Goal: Information Seeking & Learning: Learn about a topic

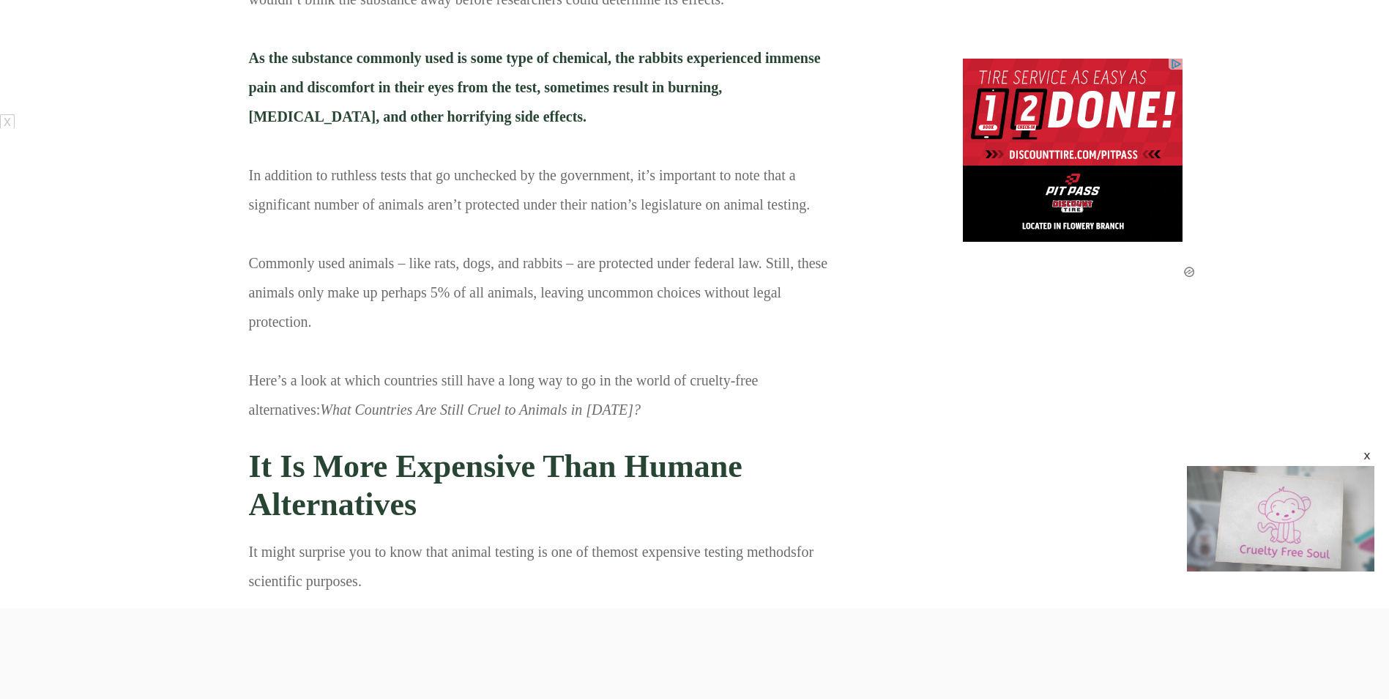
scroll to position [9283, 0]
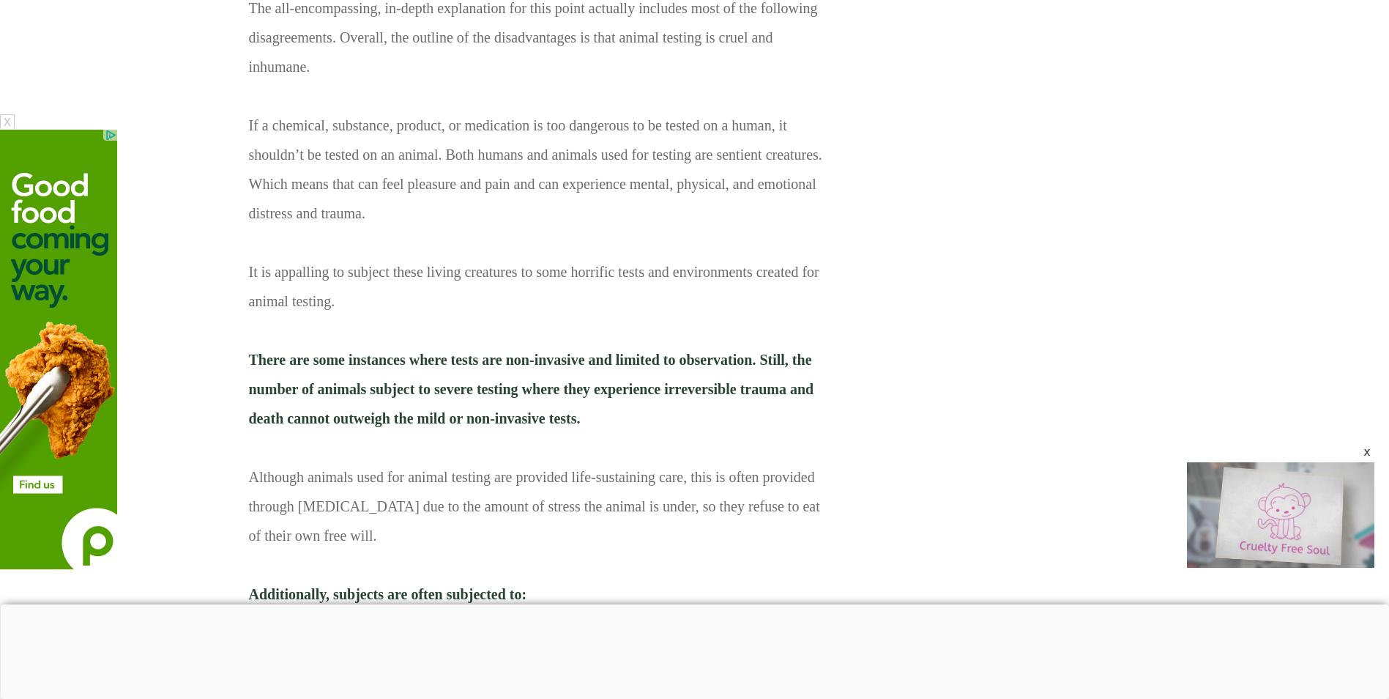
scroll to position [7102, 0]
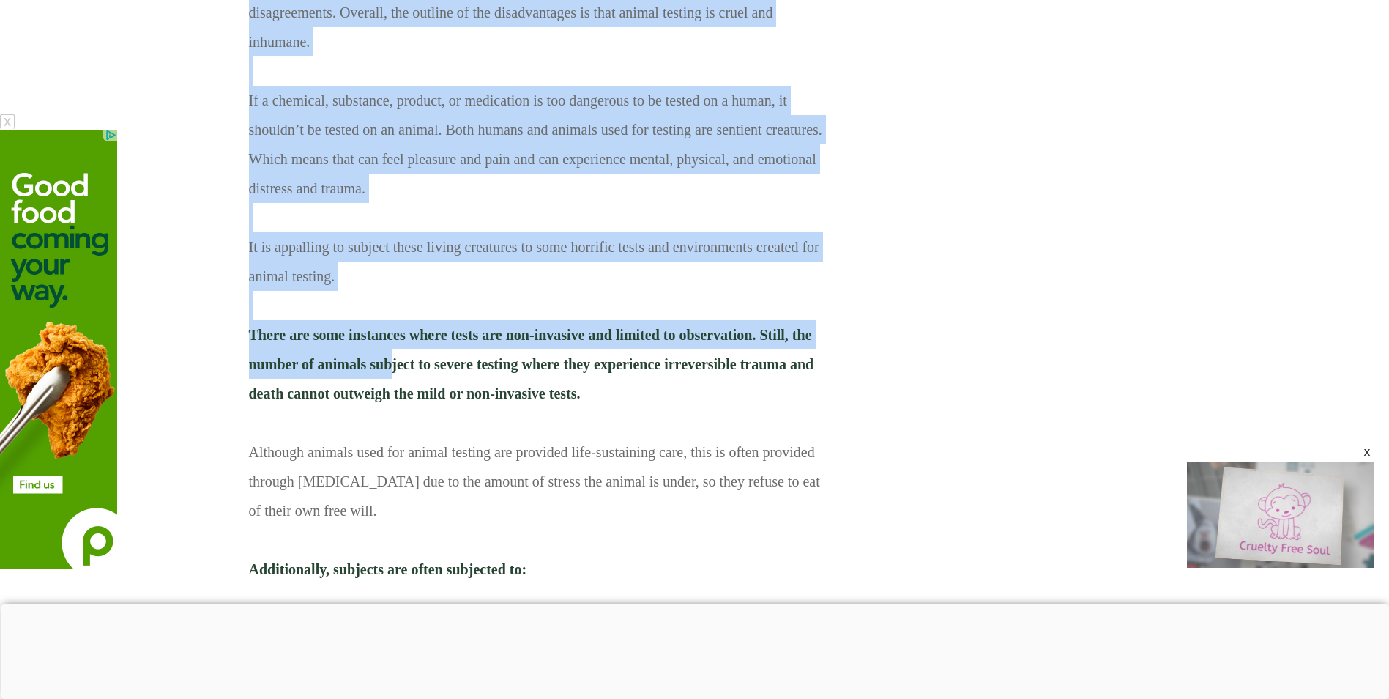
drag, startPoint x: 244, startPoint y: 276, endPoint x: 383, endPoint y: 306, distance: 142.3
drag, startPoint x: 242, startPoint y: 279, endPoint x: 280, endPoint y: 303, distance: 45.7
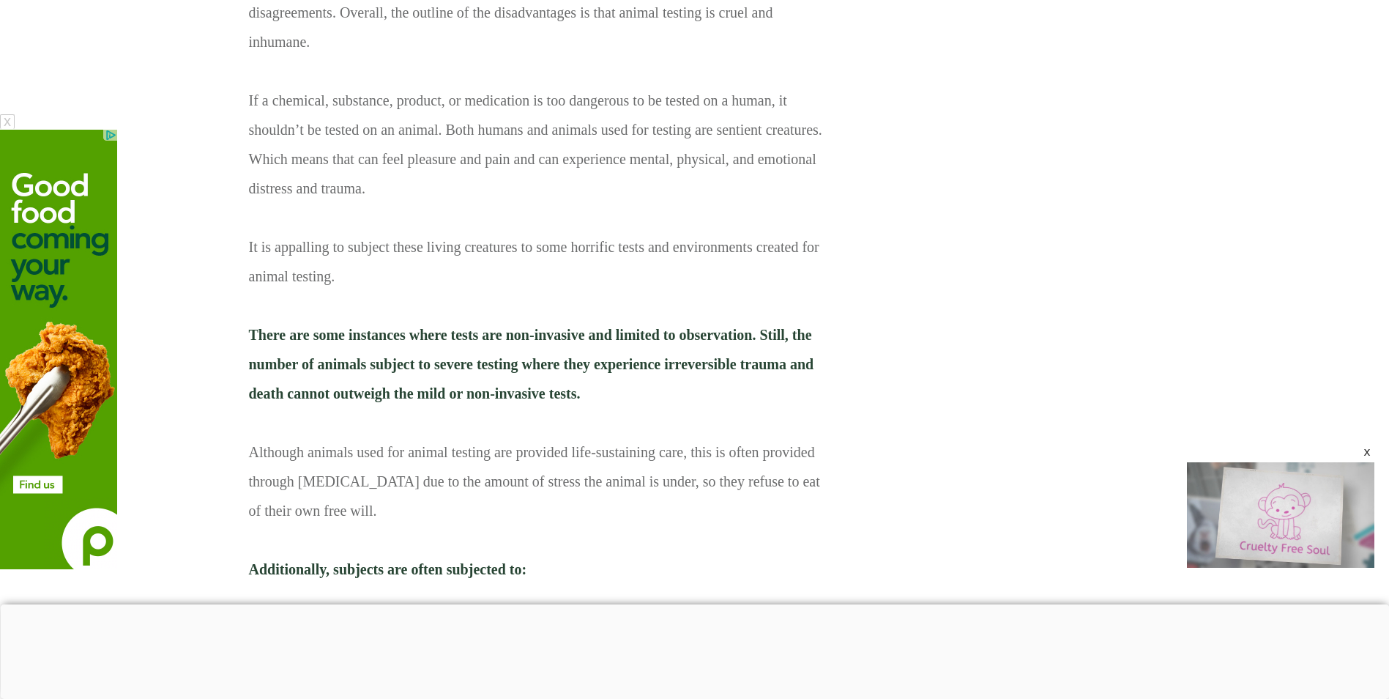
click at [597, 341] on p "The predominant argument opposing animal testing is that it is very questionabl…" at bounding box center [540, 238] width 583 height 714
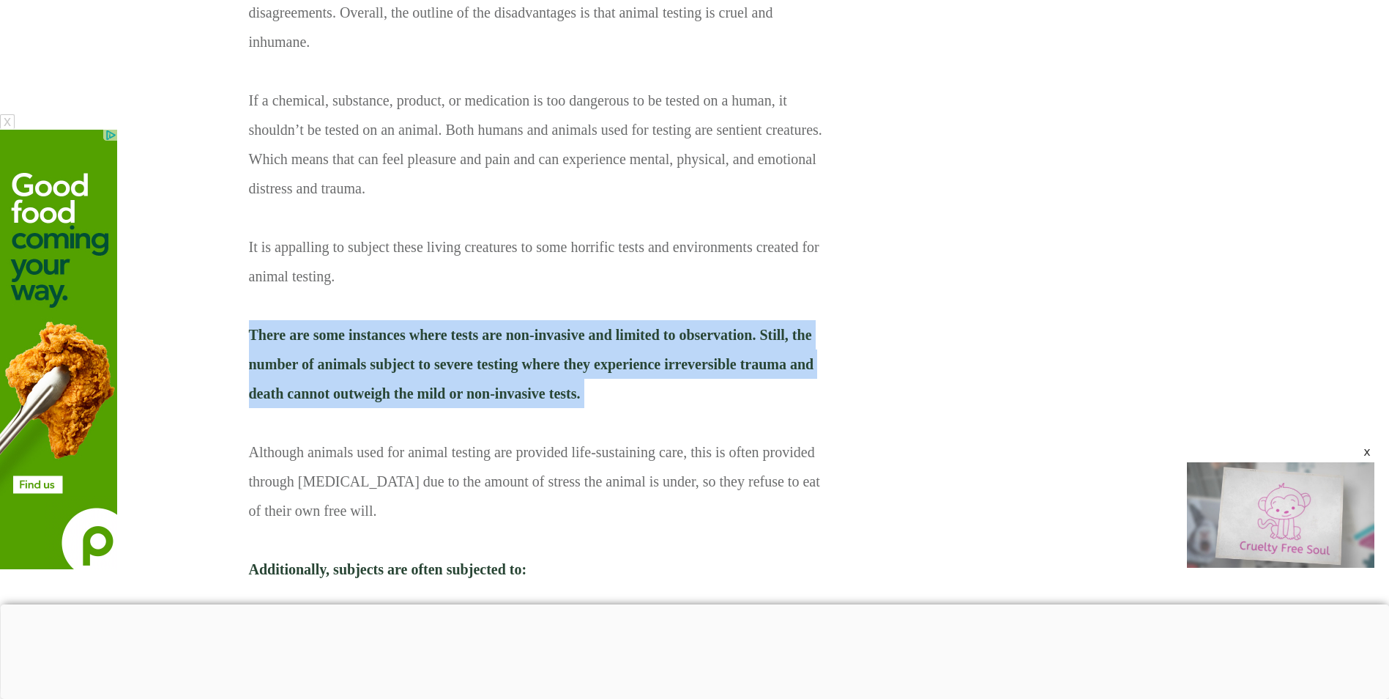
drag, startPoint x: 597, startPoint y: 341, endPoint x: 247, endPoint y: 288, distance: 353.2
click at [248, 288] on div "The predominant argument opposing animal testing is that it is very questionabl…" at bounding box center [540, 237] width 584 height 715
copy span "There are some instances where tests are non-invasive and limited to observatio…"
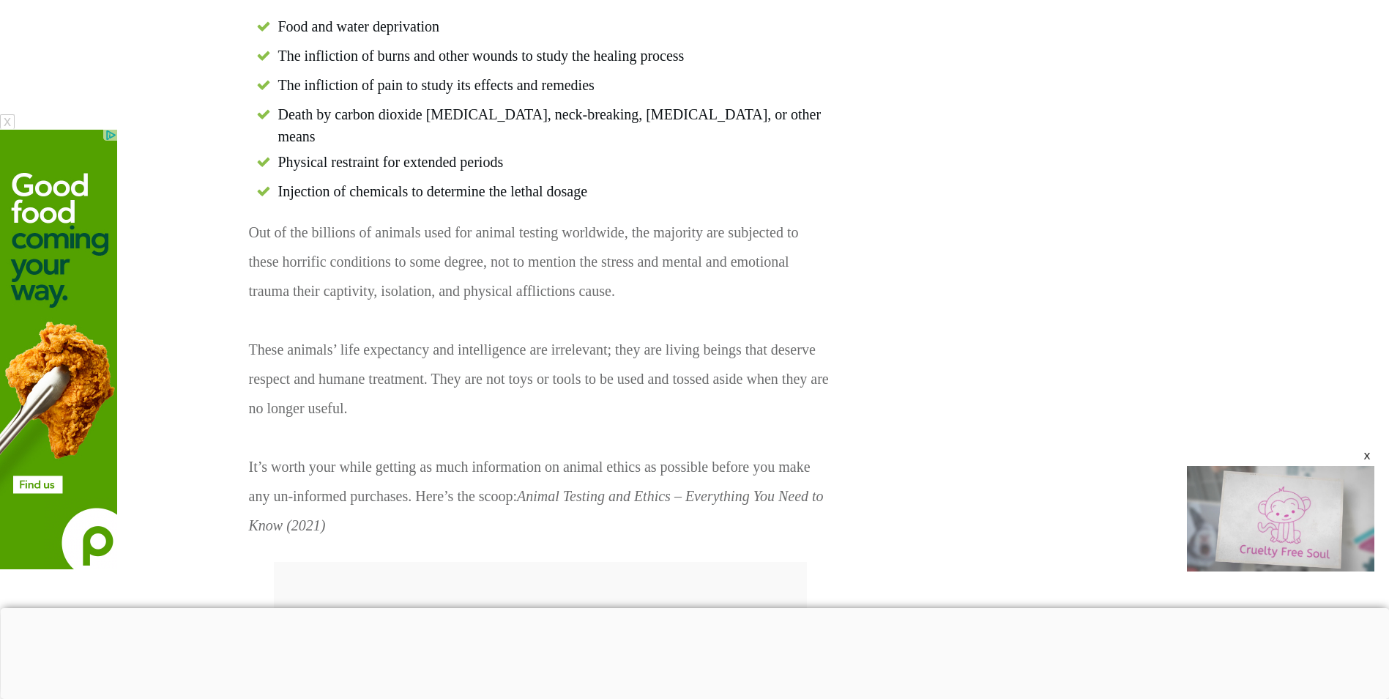
scroll to position [7688, 0]
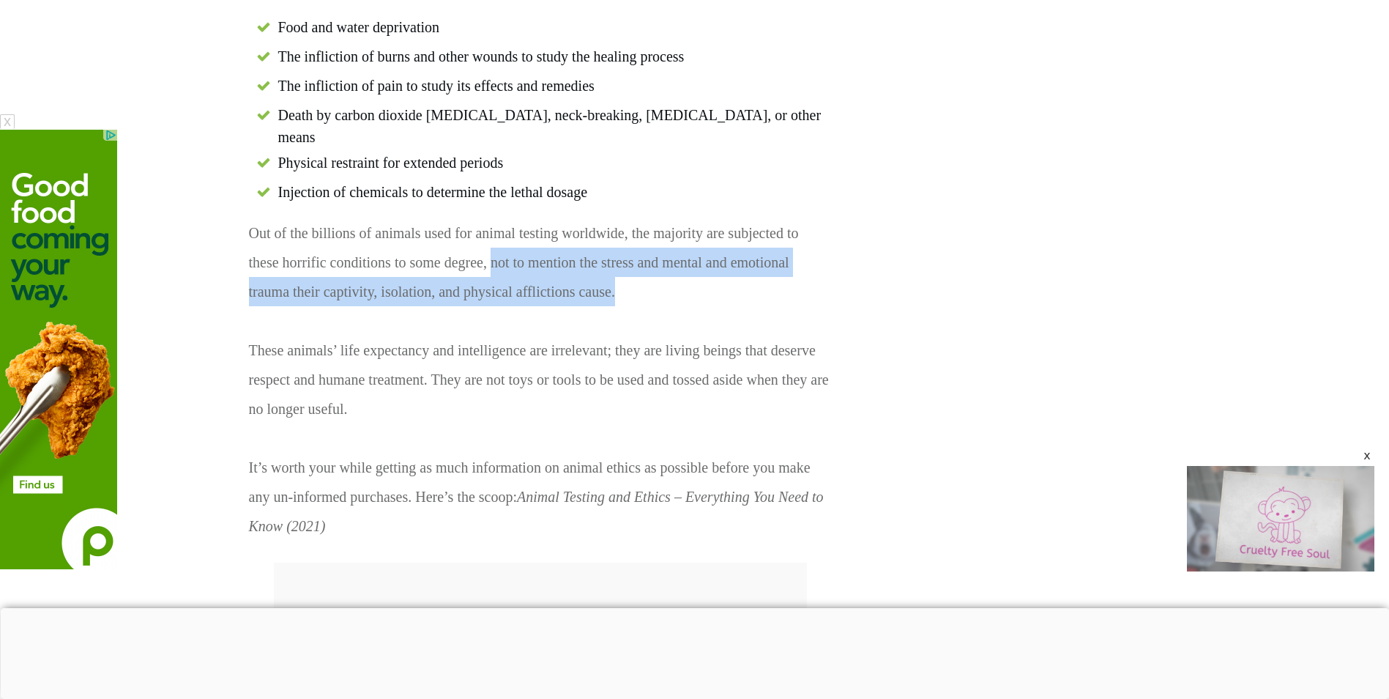
drag, startPoint x: 491, startPoint y: 186, endPoint x: 665, endPoint y: 212, distance: 175.5
click at [663, 218] on p "Out of the billions of animals used for animal testing worldwide, the majority …" at bounding box center [540, 384] width 583 height 333
copy p "not to mention the stress and mental and emotional trauma their captivity, isol…"
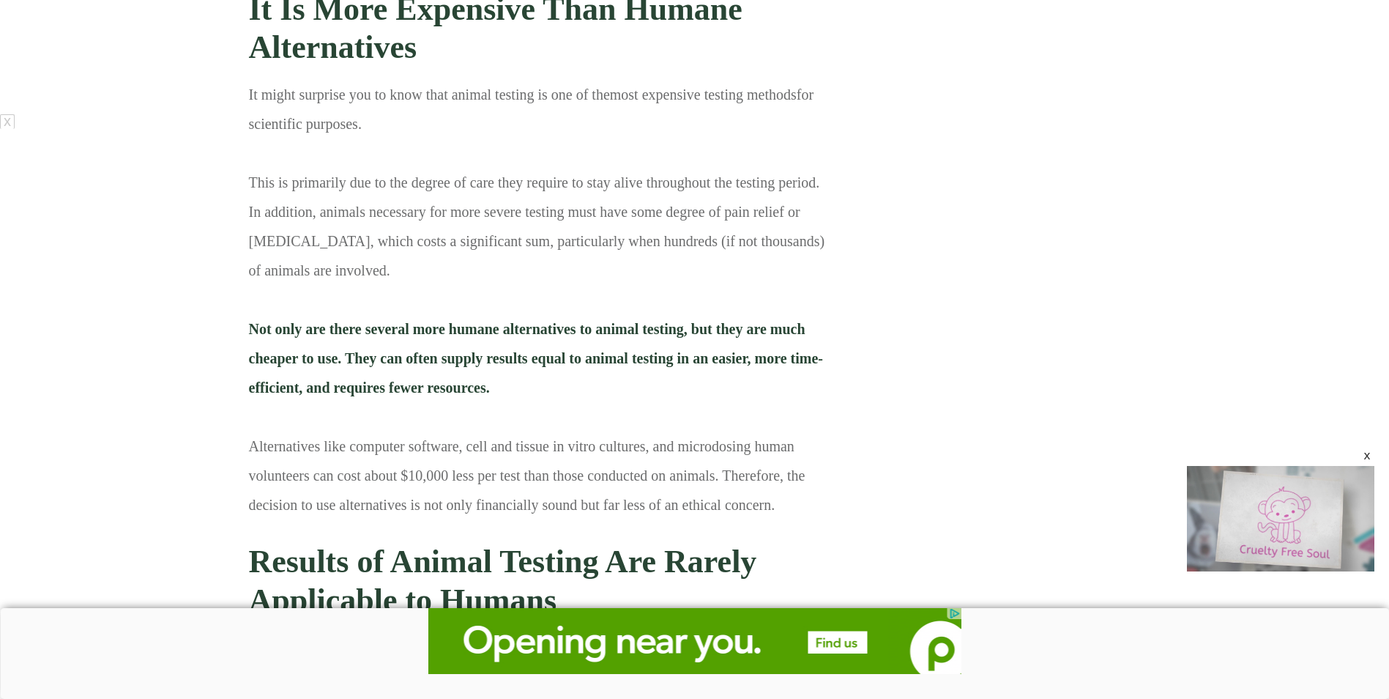
scroll to position [9665, 0]
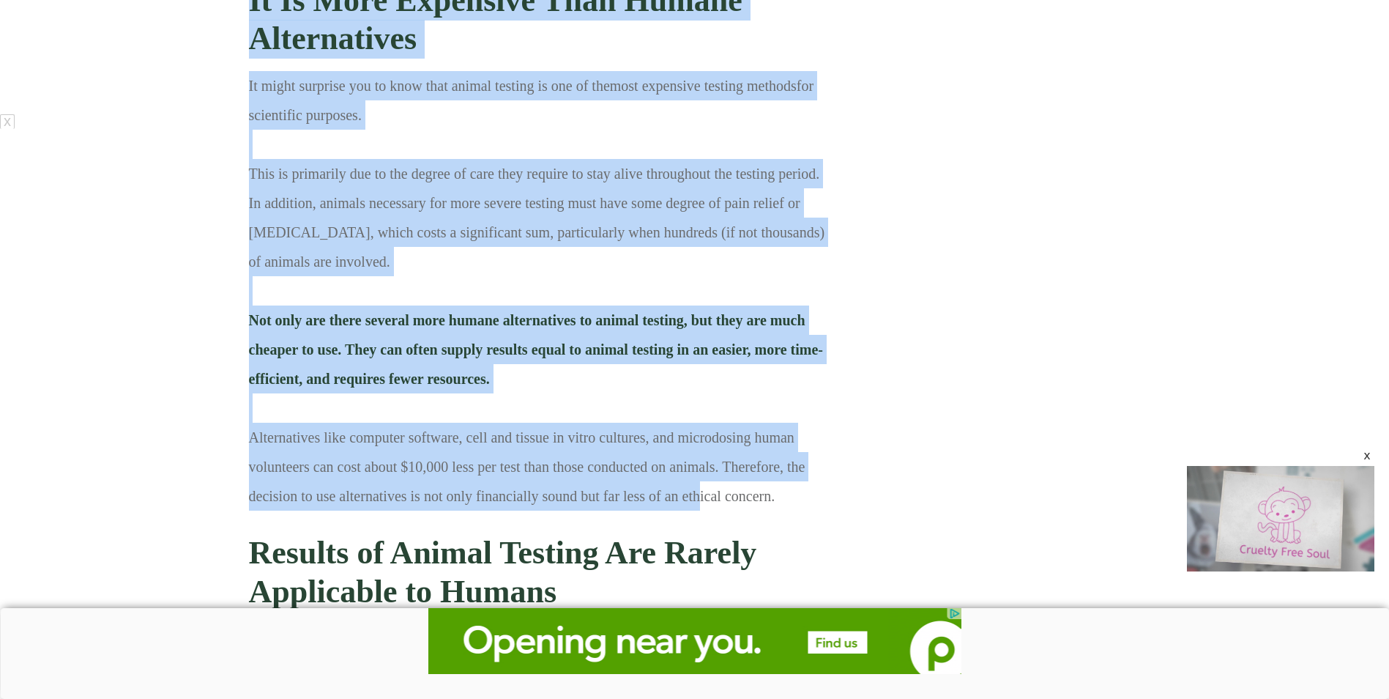
drag, startPoint x: 242, startPoint y: 329, endPoint x: 700, endPoint y: 379, distance: 461.1
drag, startPoint x: 700, startPoint y: 379, endPoint x: 831, endPoint y: 382, distance: 131.1
click at [831, 382] on p "It might surprise you to know that animal testing is one of the most expensive …" at bounding box center [540, 296] width 583 height 450
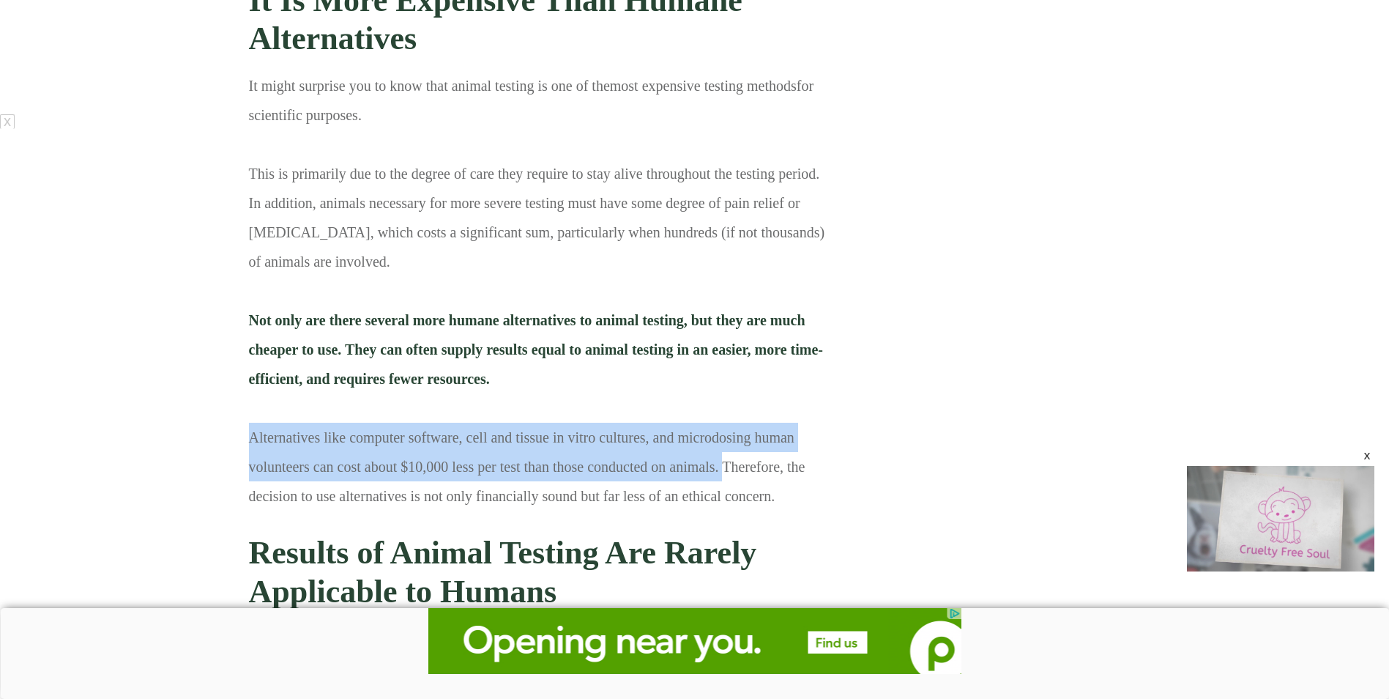
drag, startPoint x: 721, startPoint y: 368, endPoint x: 280, endPoint y: 320, distance: 443.3
click at [280, 321] on p "It might surprise you to know that animal testing is one of the most expensive …" at bounding box center [540, 296] width 583 height 450
drag, startPoint x: 280, startPoint y: 320, endPoint x: 237, endPoint y: 324, distance: 43.4
drag, startPoint x: 718, startPoint y: 358, endPoint x: 249, endPoint y: 328, distance: 469.6
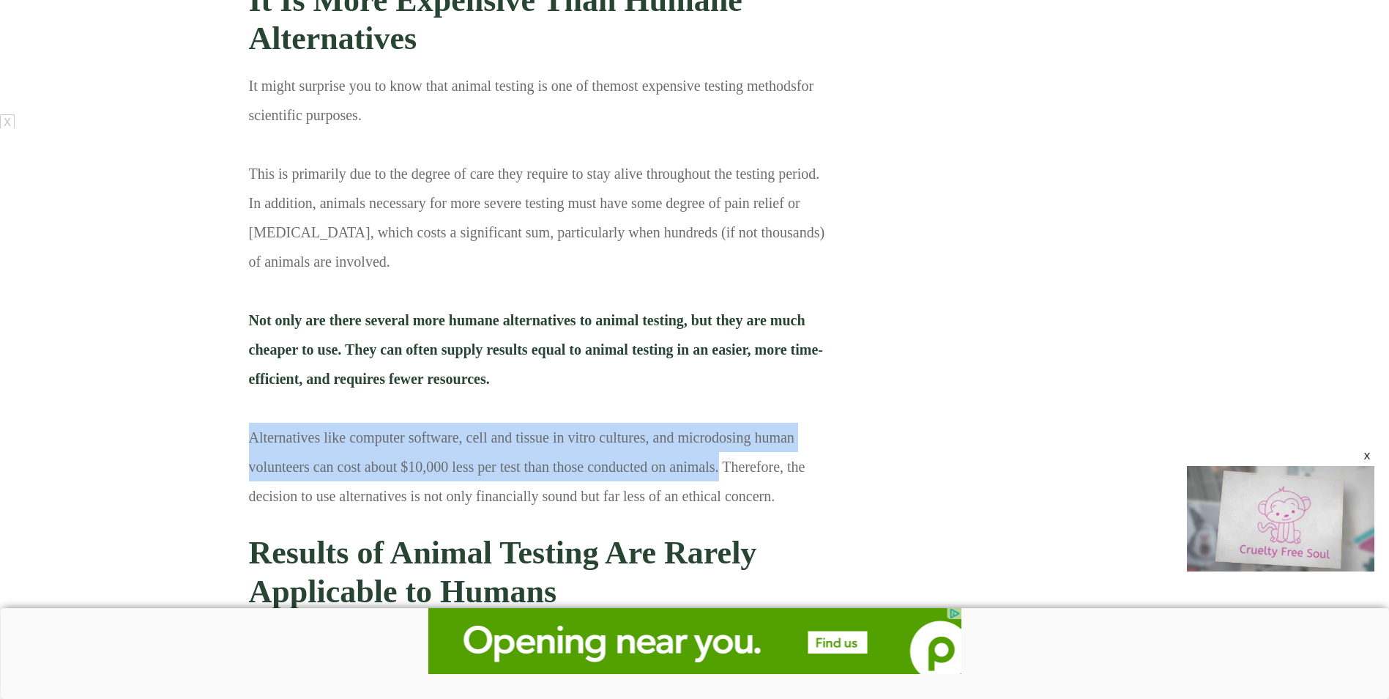
click at [250, 328] on p "It might surprise you to know that animal testing is one of the most expensive …" at bounding box center [540, 296] width 583 height 450
copy p "Alternatives like computer software, cell and tissue in vitro cultures, and mic…"
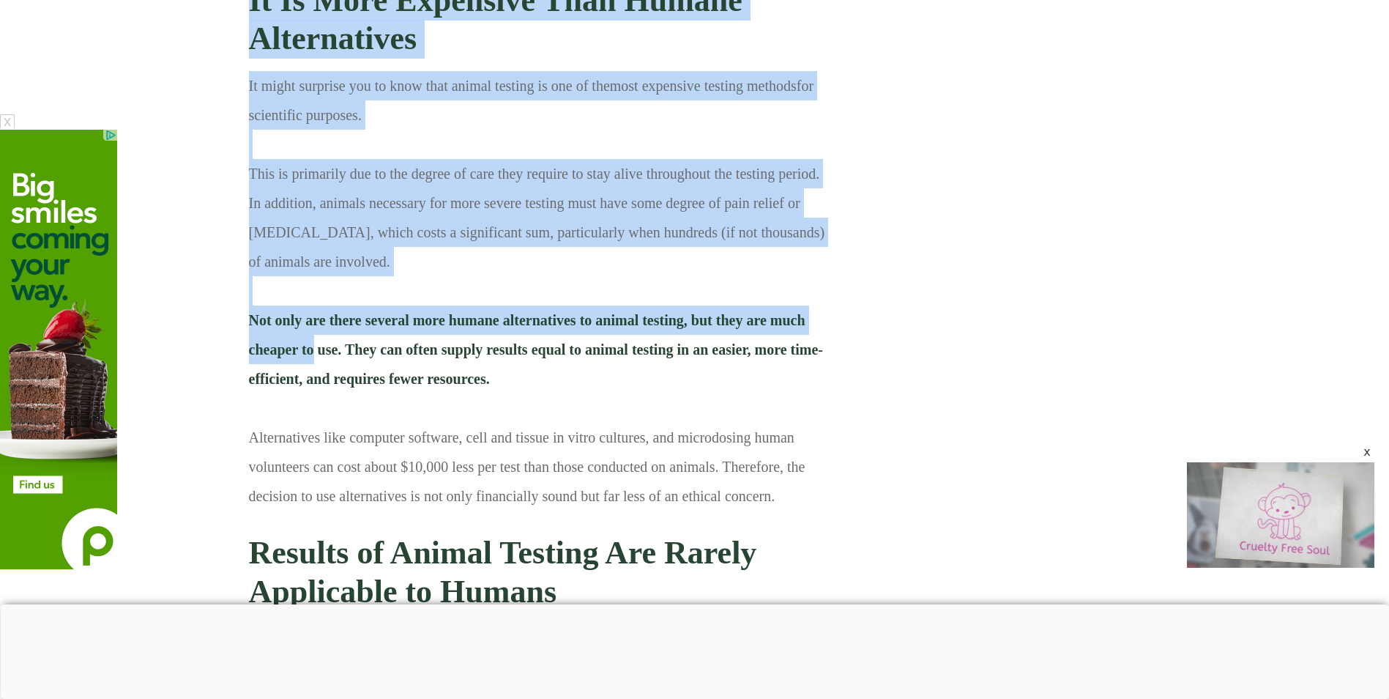
drag, startPoint x: 244, startPoint y: 211, endPoint x: 310, endPoint y: 233, distance: 70.2
drag, startPoint x: 310, startPoint y: 233, endPoint x: 229, endPoint y: 208, distance: 85.0
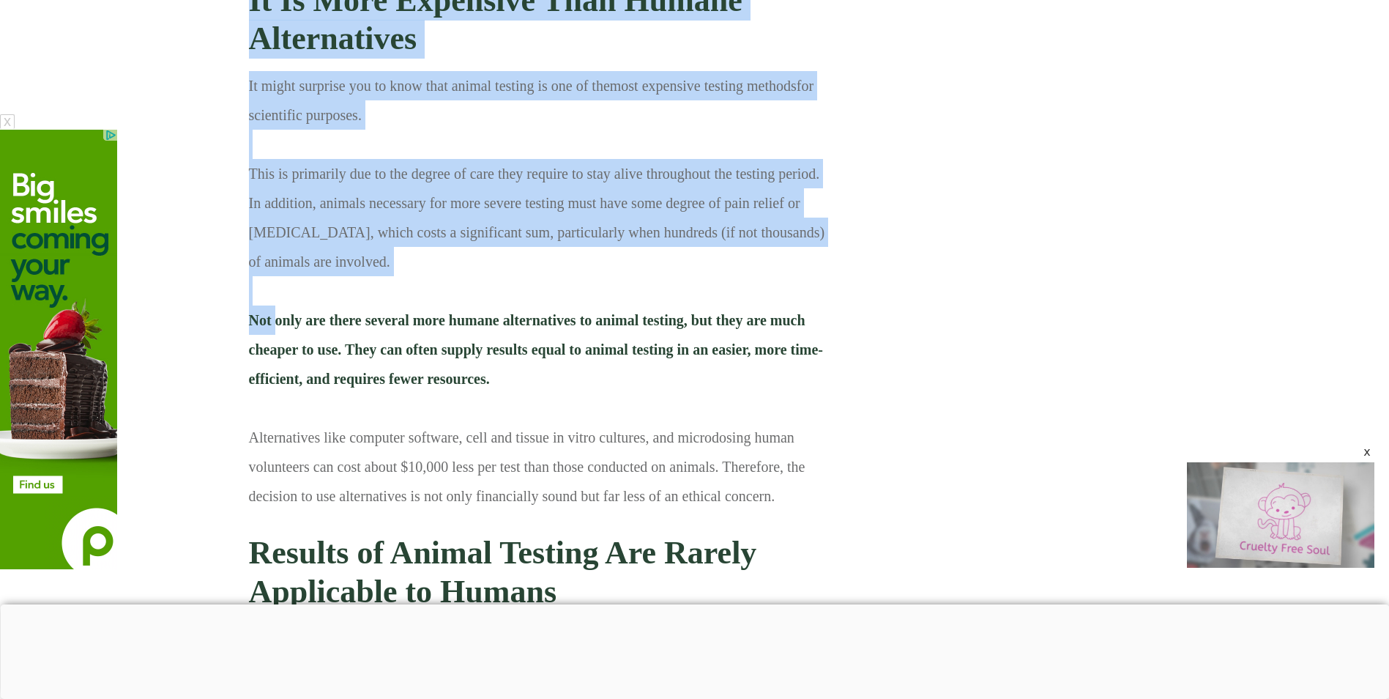
drag, startPoint x: 247, startPoint y: 217, endPoint x: 277, endPoint y: 226, distance: 31.5
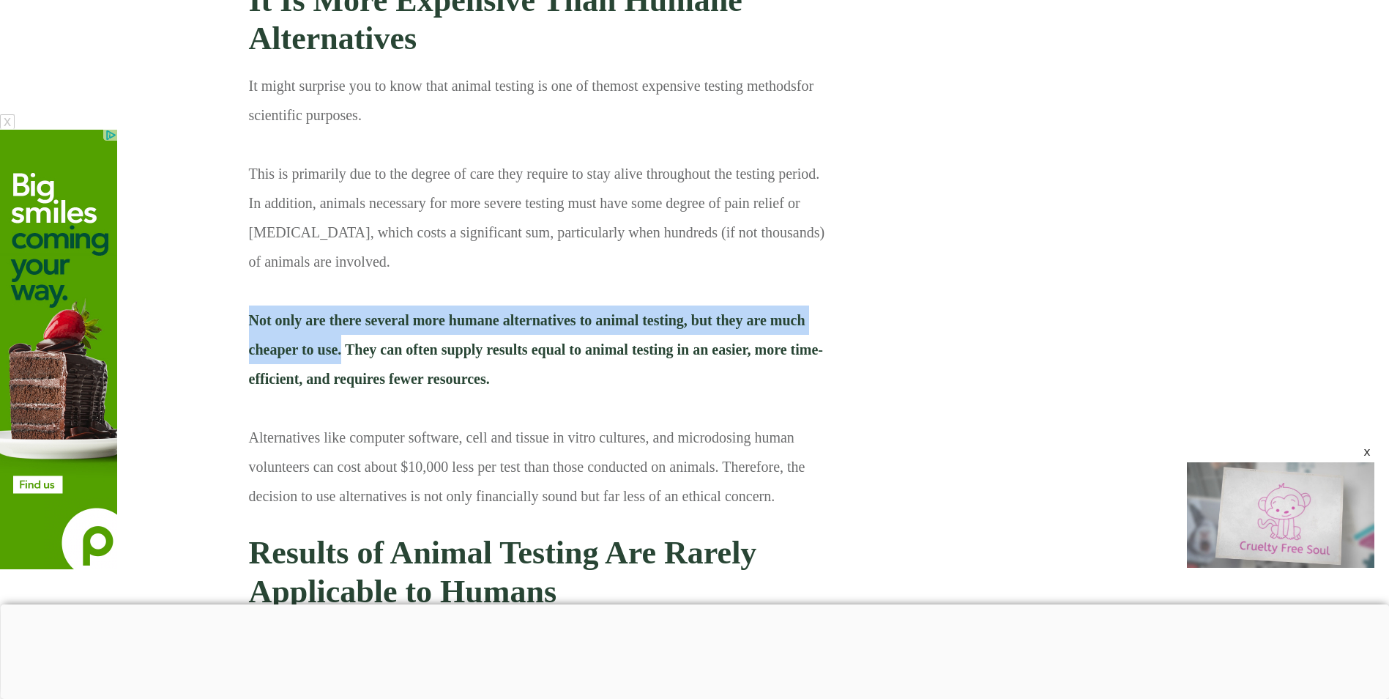
drag, startPoint x: 277, startPoint y: 226, endPoint x: 247, endPoint y: 226, distance: 29.3
click at [248, 226] on div "It might surprise you to know that animal testing is one of the most expensive …" at bounding box center [540, 296] width 584 height 452
copy span "Not only are there several more humane alternatives to animal testing, but they…"
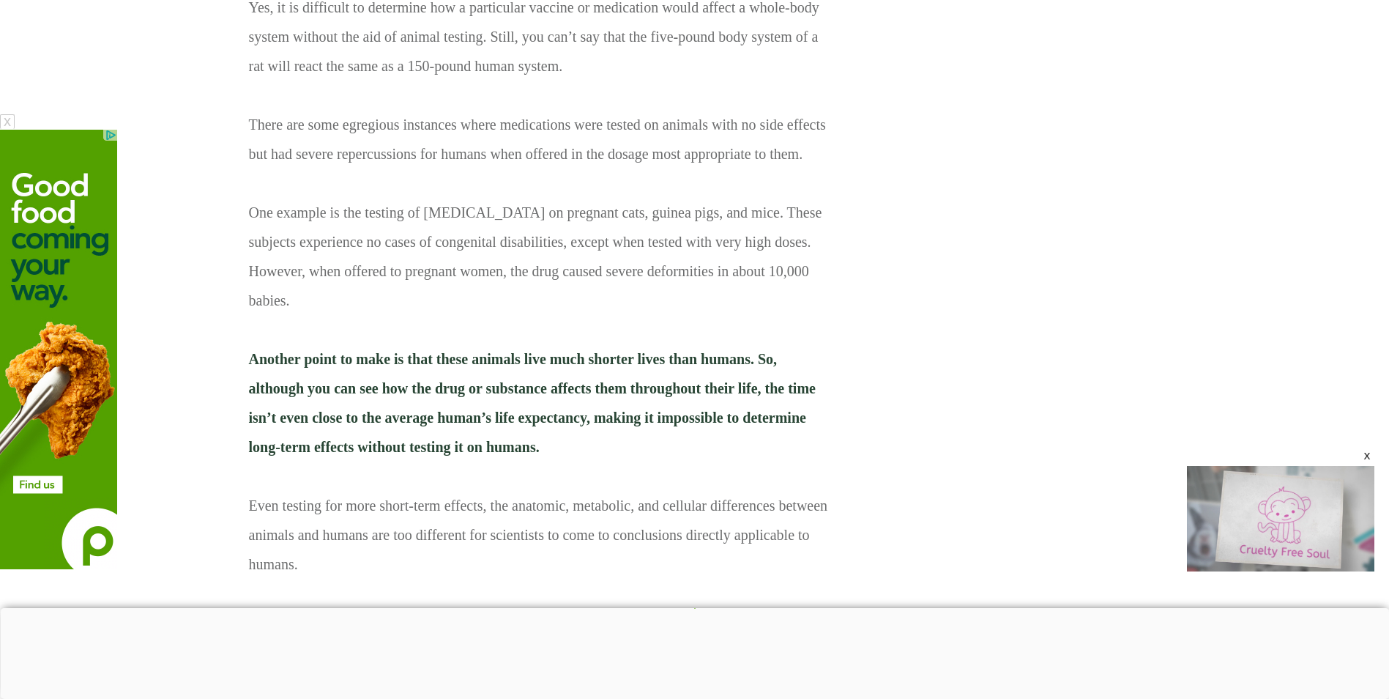
scroll to position [10397, 0]
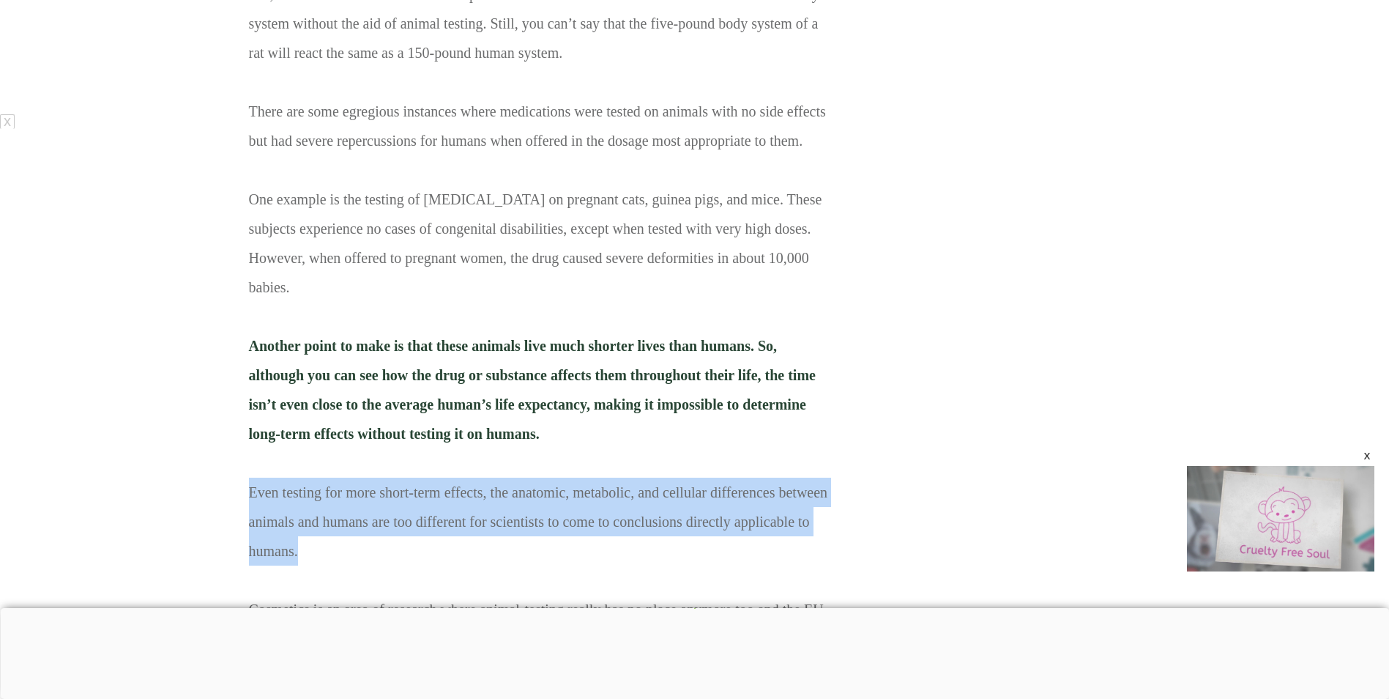
drag, startPoint x: 335, startPoint y: 420, endPoint x: 248, endPoint y: 362, distance: 104.2
click at [249, 362] on p "A significant criticism of animal testing is that it isn’t as applicable to hum…" at bounding box center [540, 278] width 583 height 772
copy p "Even testing for more short-term effects, the anatomic, metabolic, and cellular…"
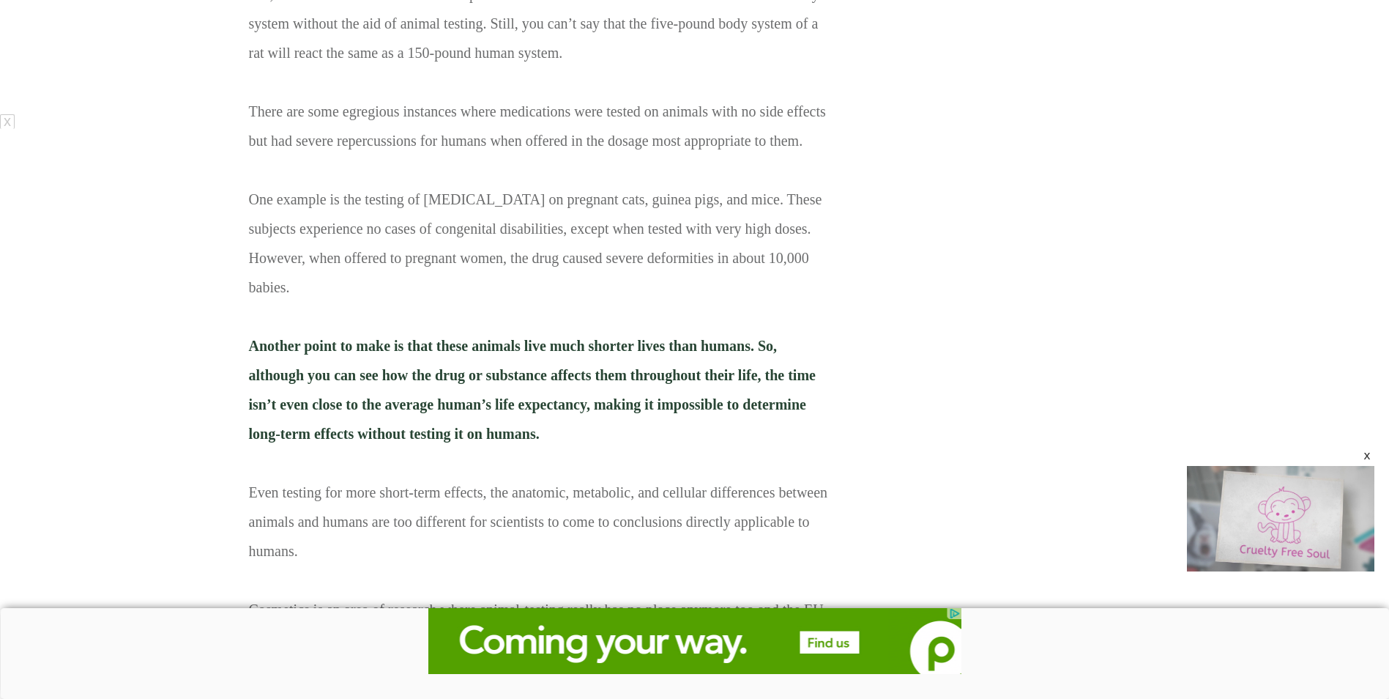
scroll to position [0, 0]
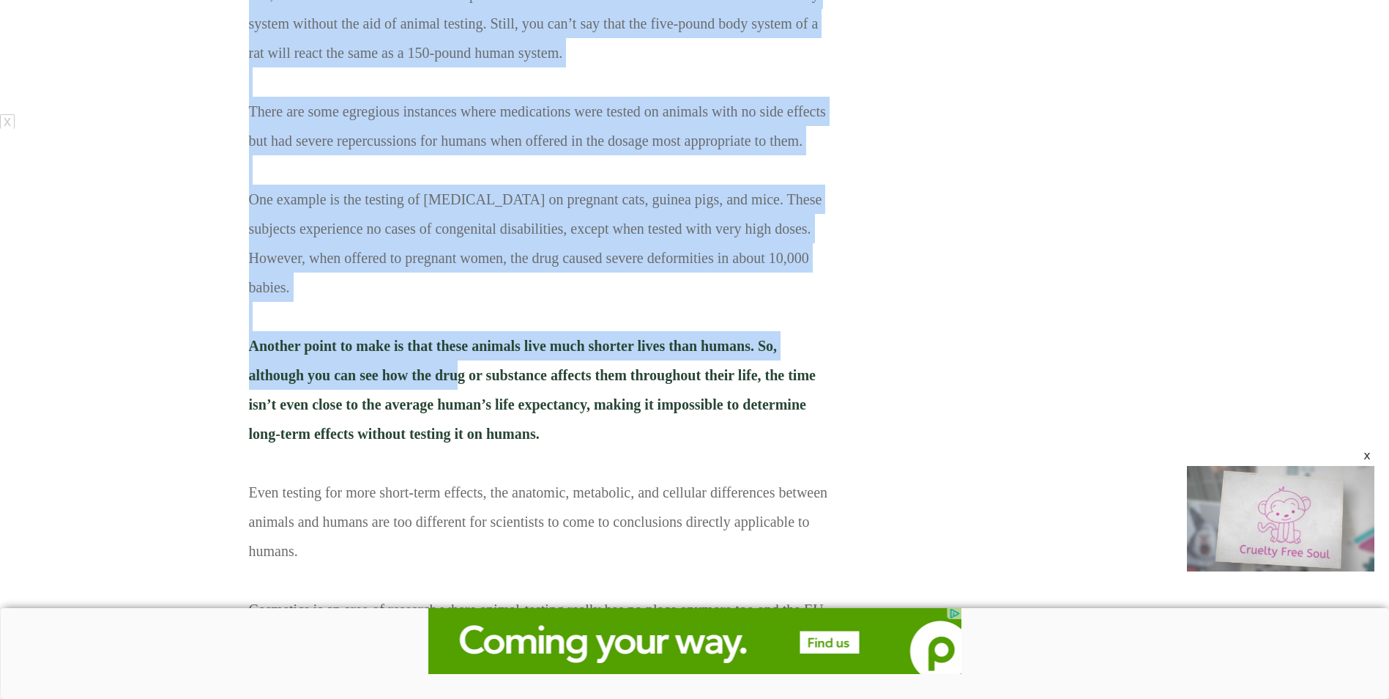
drag, startPoint x: 240, startPoint y: 216, endPoint x: 455, endPoint y: 234, distance: 215.3
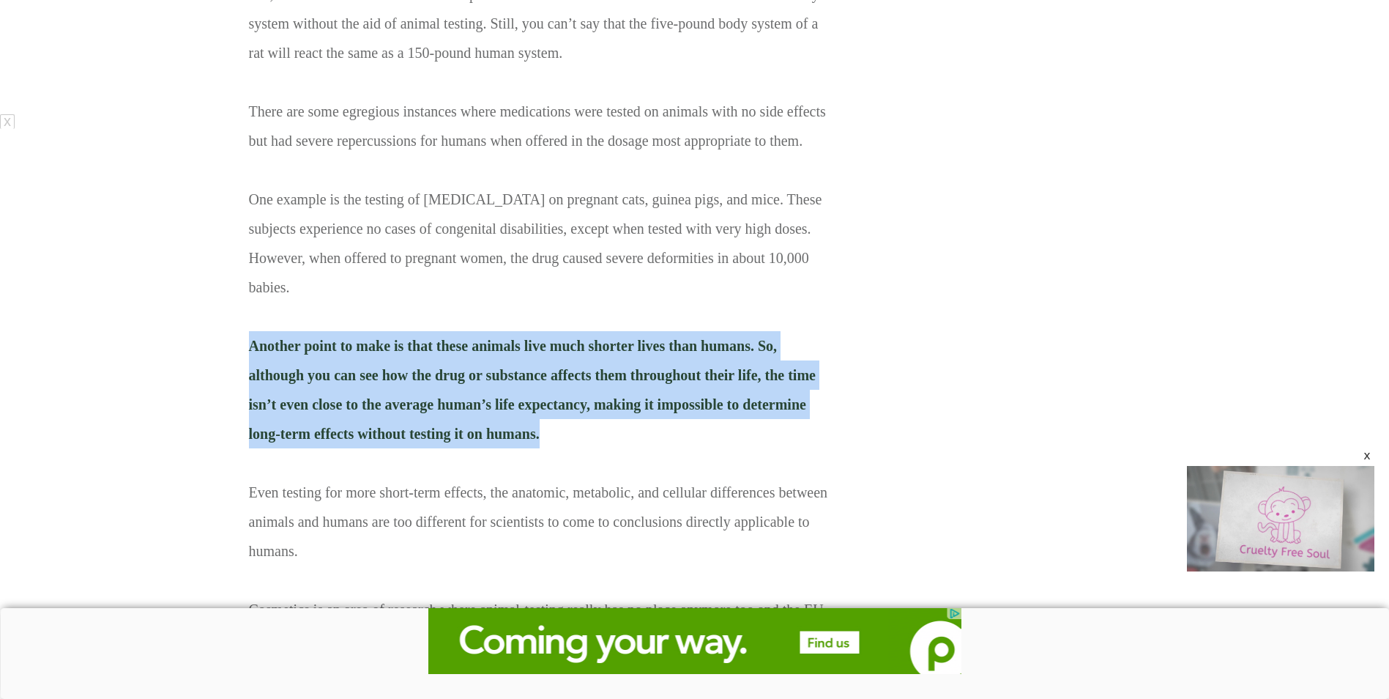
drag, startPoint x: 547, startPoint y: 302, endPoint x: 247, endPoint y: 214, distance: 312.1
click at [248, 214] on div "A significant criticism of animal testing is that it isn’t as applicable to hum…" at bounding box center [540, 278] width 584 height 774
copy span "Another point to make is that these animals live much shorter lives than humans…"
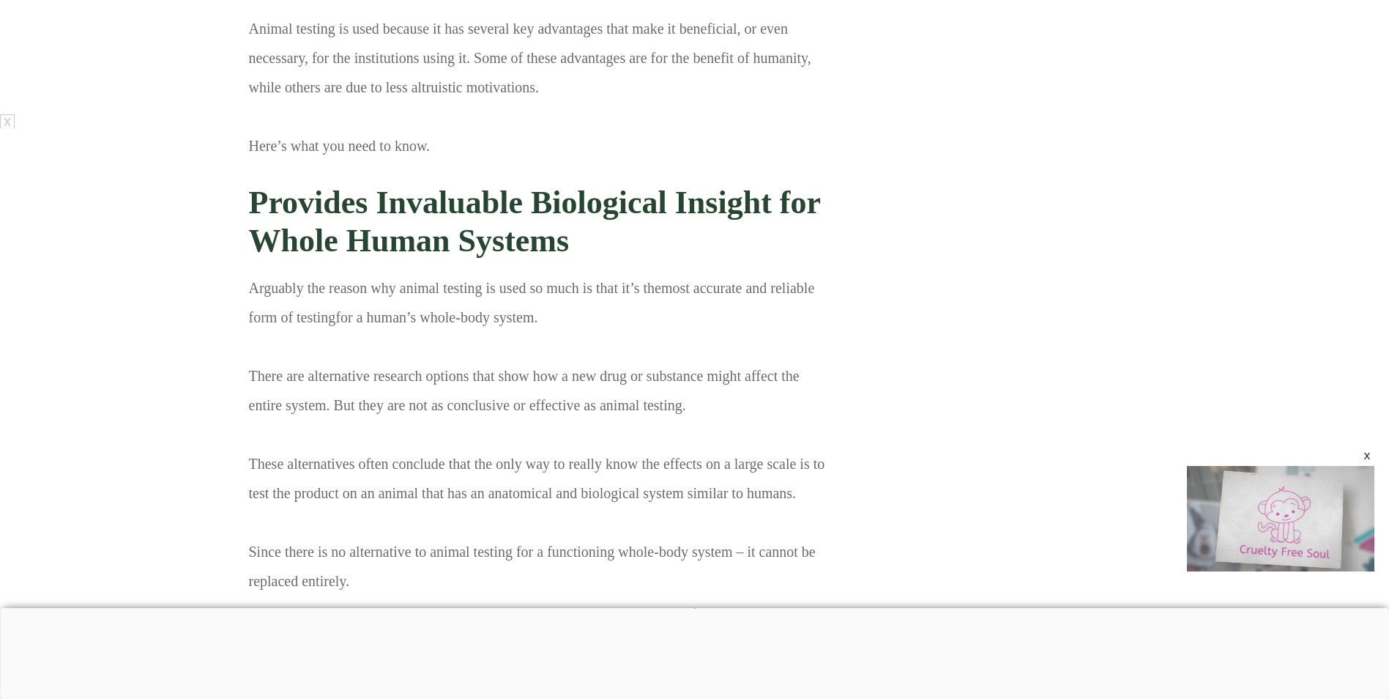
scroll to position [1830, 0]
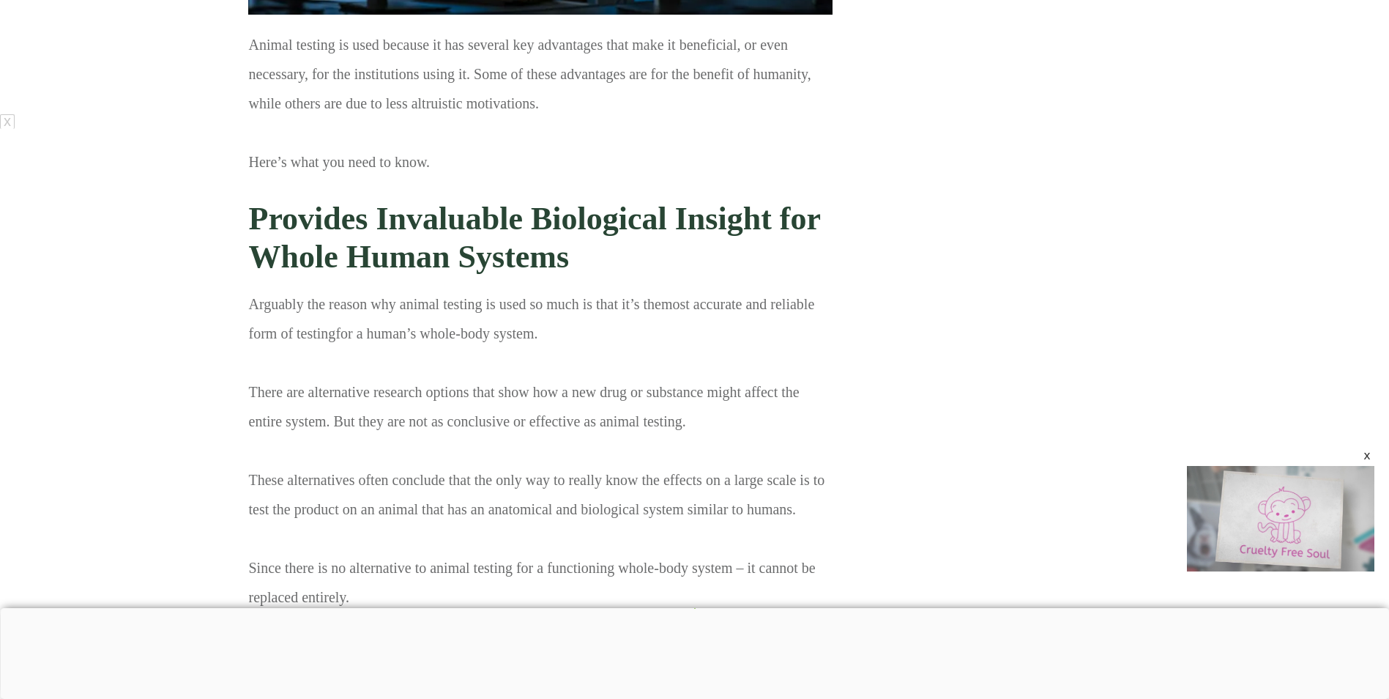
drag, startPoint x: 248, startPoint y: 304, endPoint x: 546, endPoint y: 340, distance: 300.2
click at [546, 340] on p "Arguably the reason why animal testing is used so much is that it’s the most ac…" at bounding box center [540, 587] width 583 height 597
copy p "Arguably the reason why animal testing is used so much is that it’s the most ac…"
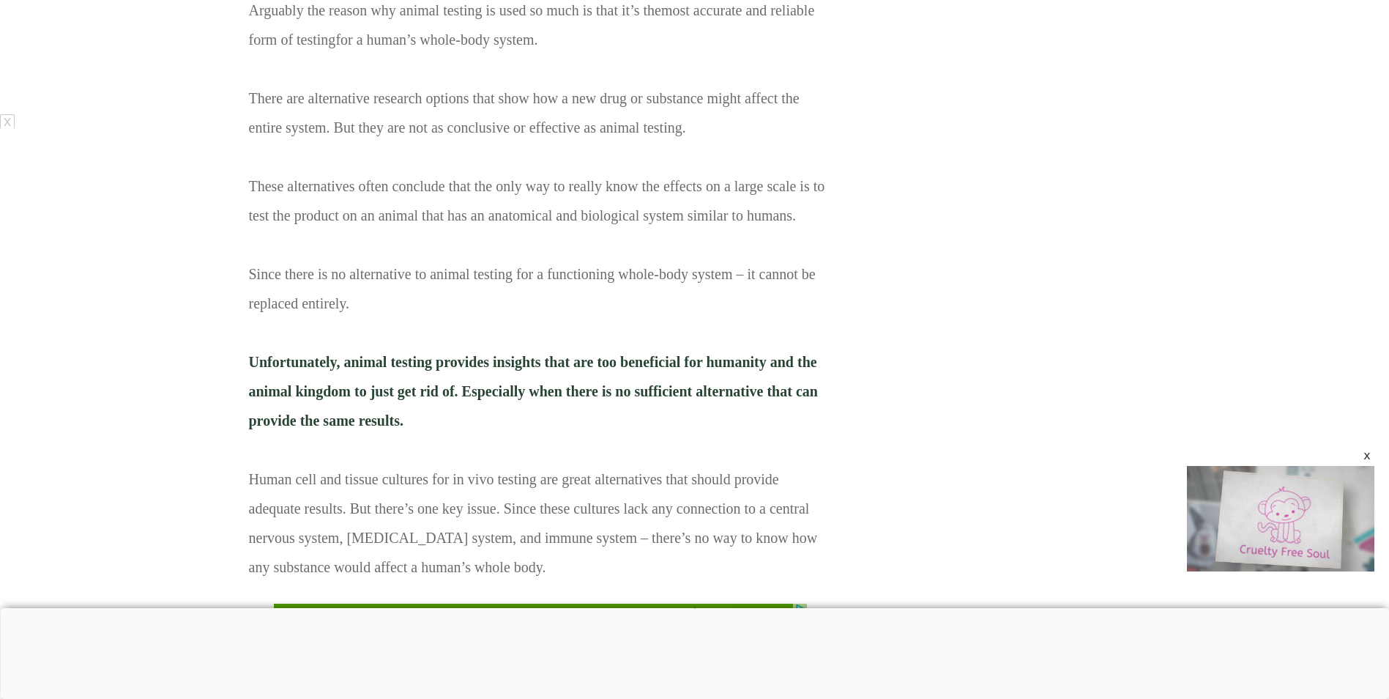
scroll to position [2123, 0]
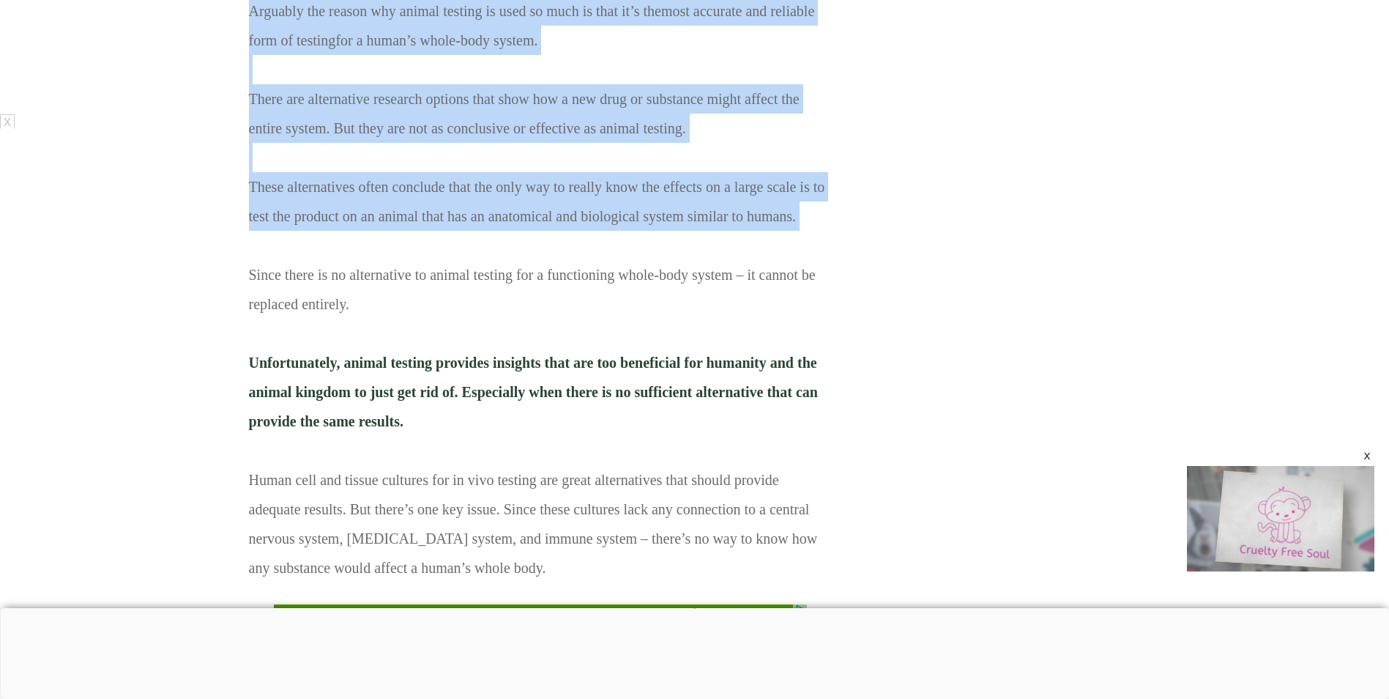
drag, startPoint x: 236, startPoint y: 185, endPoint x: 731, endPoint y: 248, distance: 498.3
click at [805, 217] on p "Arguably the reason why animal testing is used so much is that it’s the most ac…" at bounding box center [540, 294] width 583 height 597
click at [810, 222] on p "Arguably the reason why animal testing is used so much is that it’s the most ac…" at bounding box center [540, 294] width 583 height 597
drag, startPoint x: 811, startPoint y: 227, endPoint x: 245, endPoint y: 194, distance: 566.9
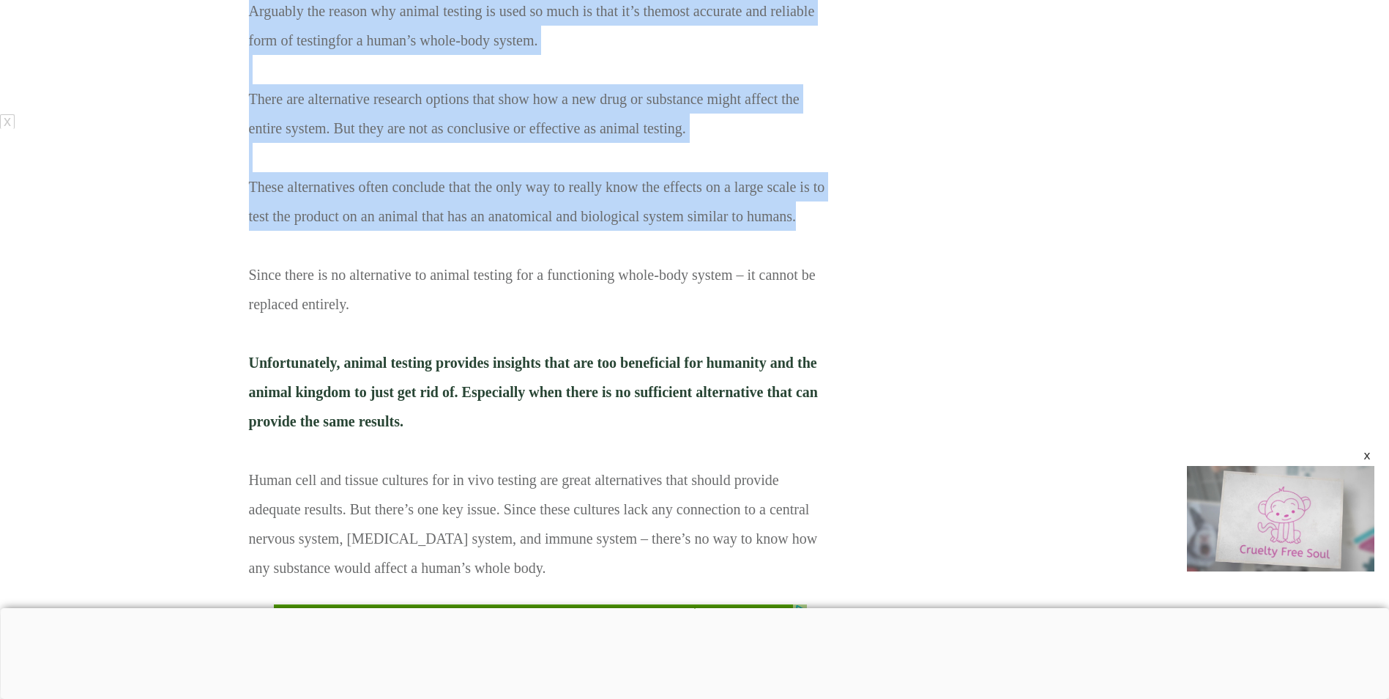
drag, startPoint x: 245, startPoint y: 194, endPoint x: 236, endPoint y: 192, distance: 9.1
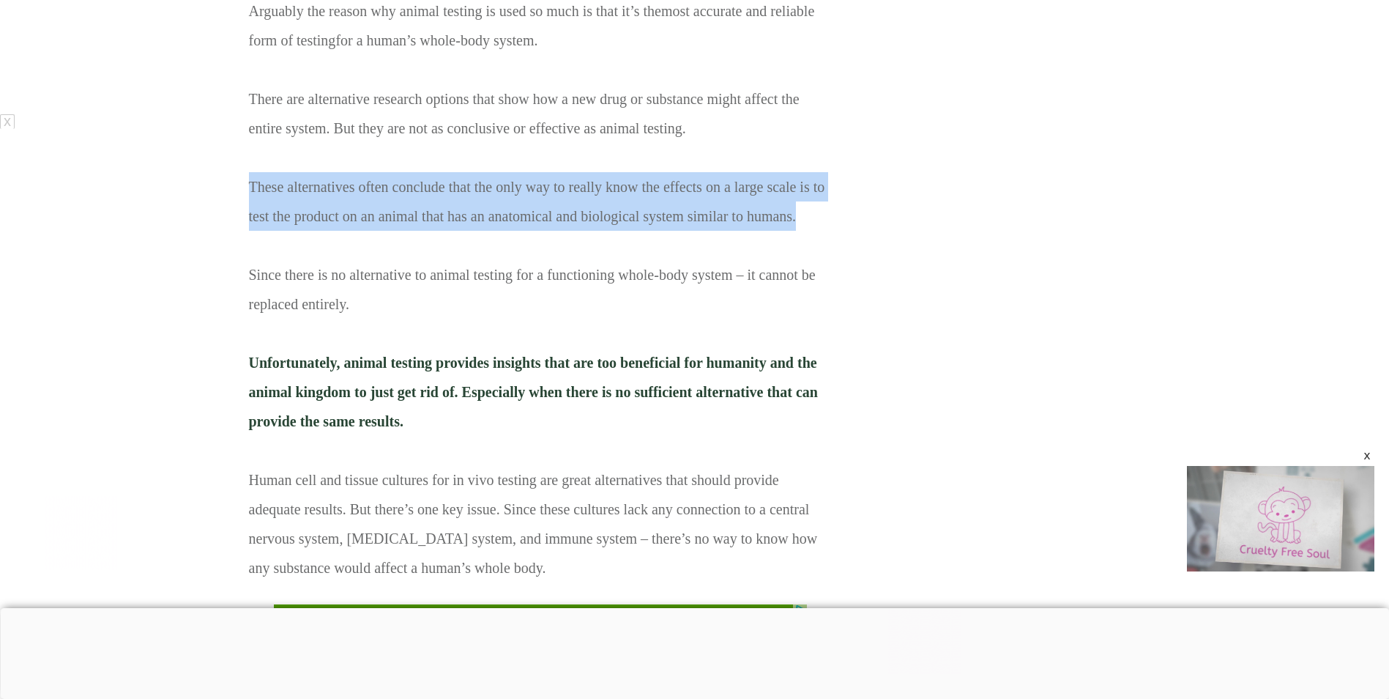
drag, startPoint x: 798, startPoint y: 231, endPoint x: 249, endPoint y: 201, distance: 549.9
click at [249, 201] on p "Arguably the reason why animal testing is used so much is that it’s the most ac…" at bounding box center [540, 294] width 583 height 597
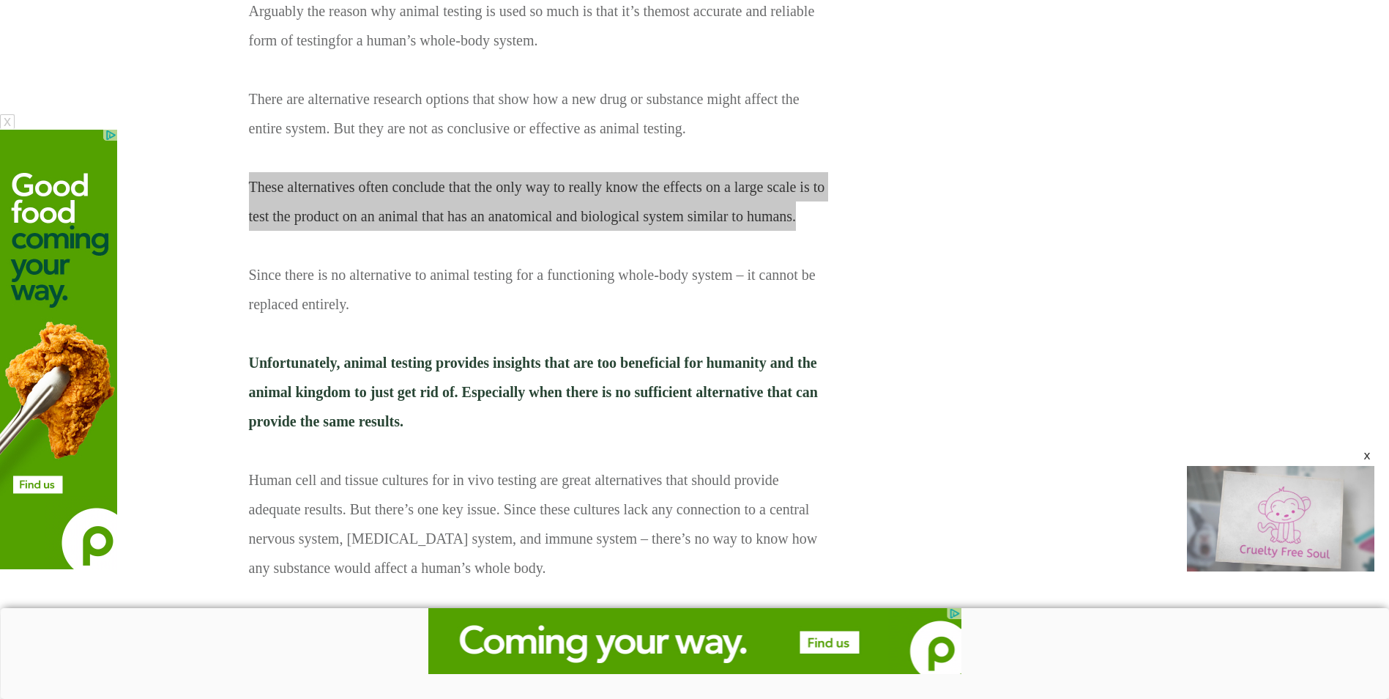
scroll to position [0, 0]
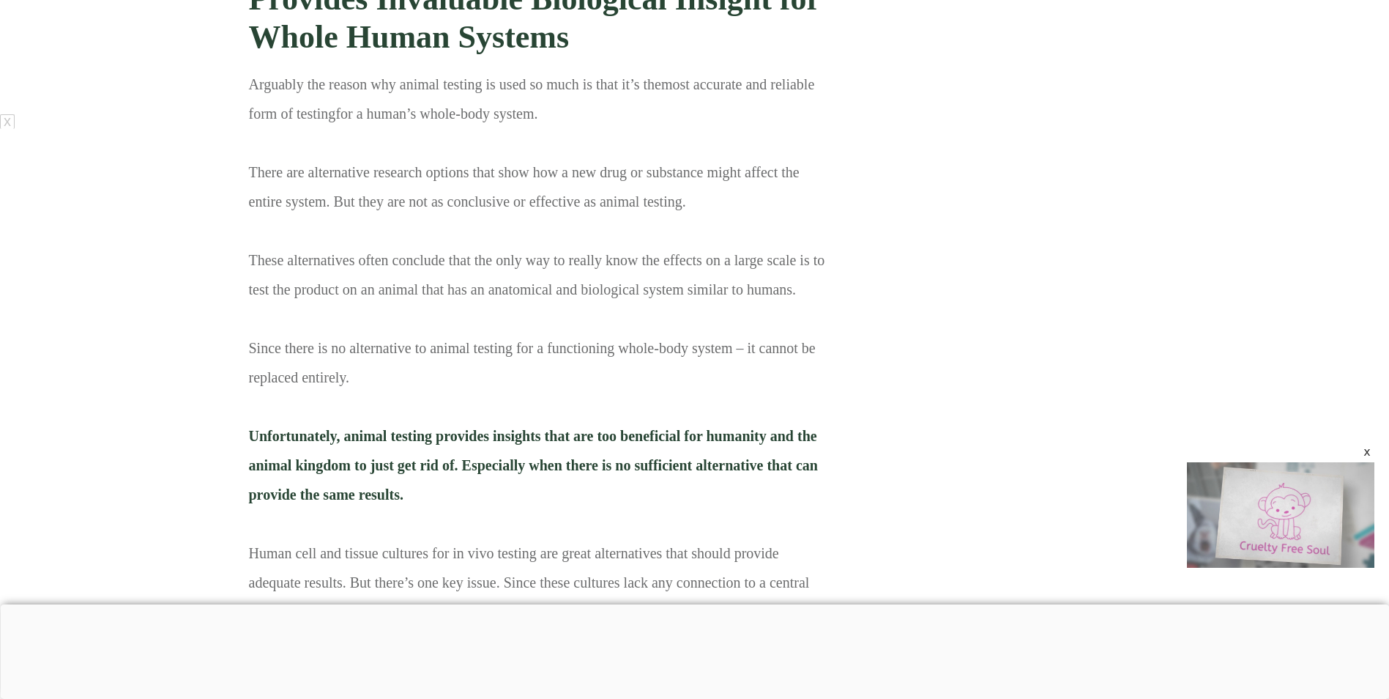
scroll to position [1977, 0]
